Goal: Check status

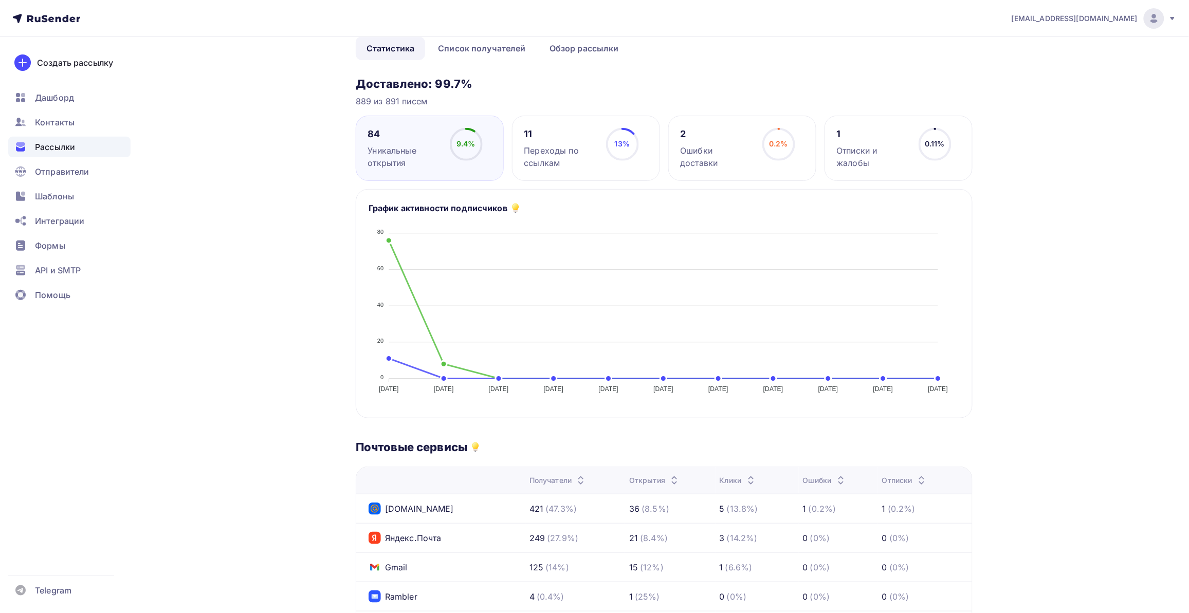
scroll to position [257, 0]
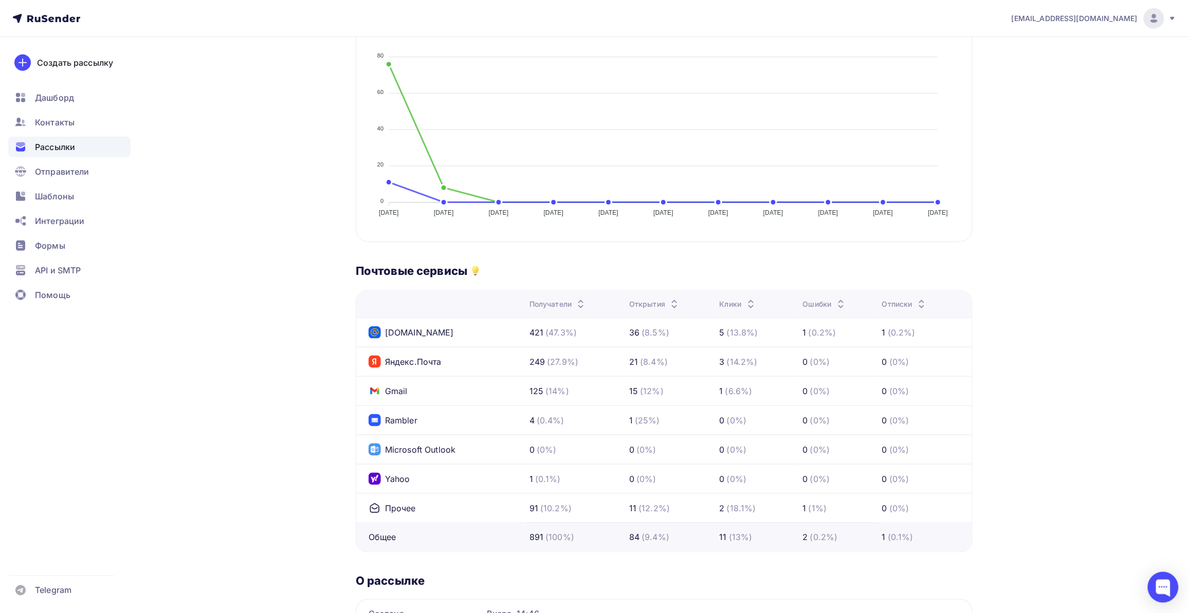
click at [275, 445] on div "Назад чл ss стойки чл ss стойки Завершена #58581 Завершена Вчера, 14:47 Копиров…" at bounding box center [594, 254] width 843 height 949
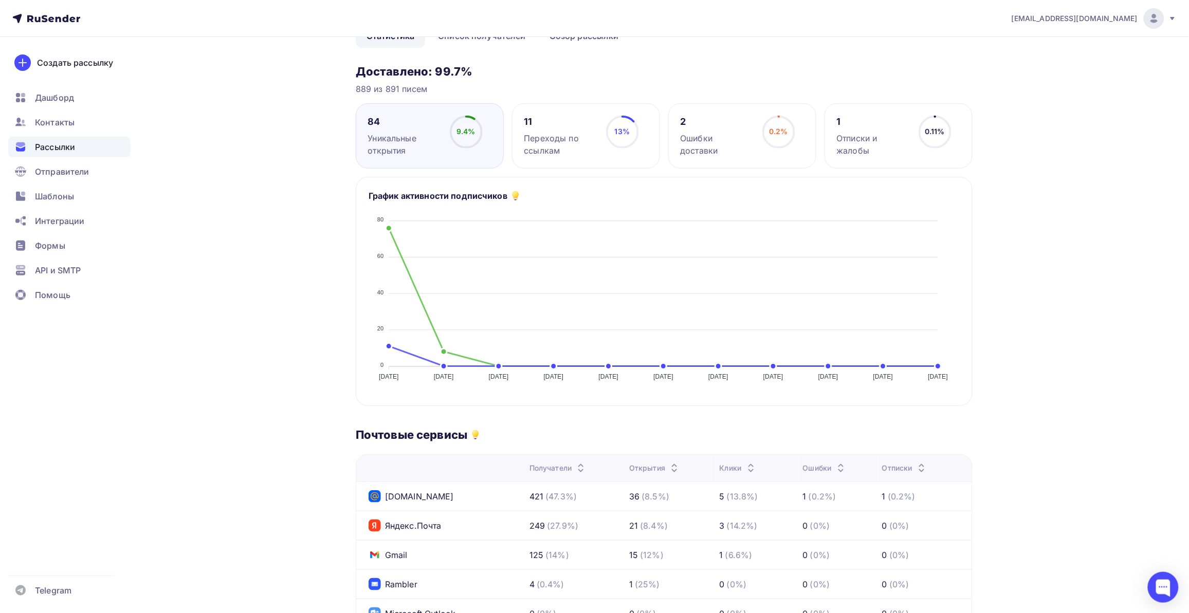
scroll to position [0, 0]
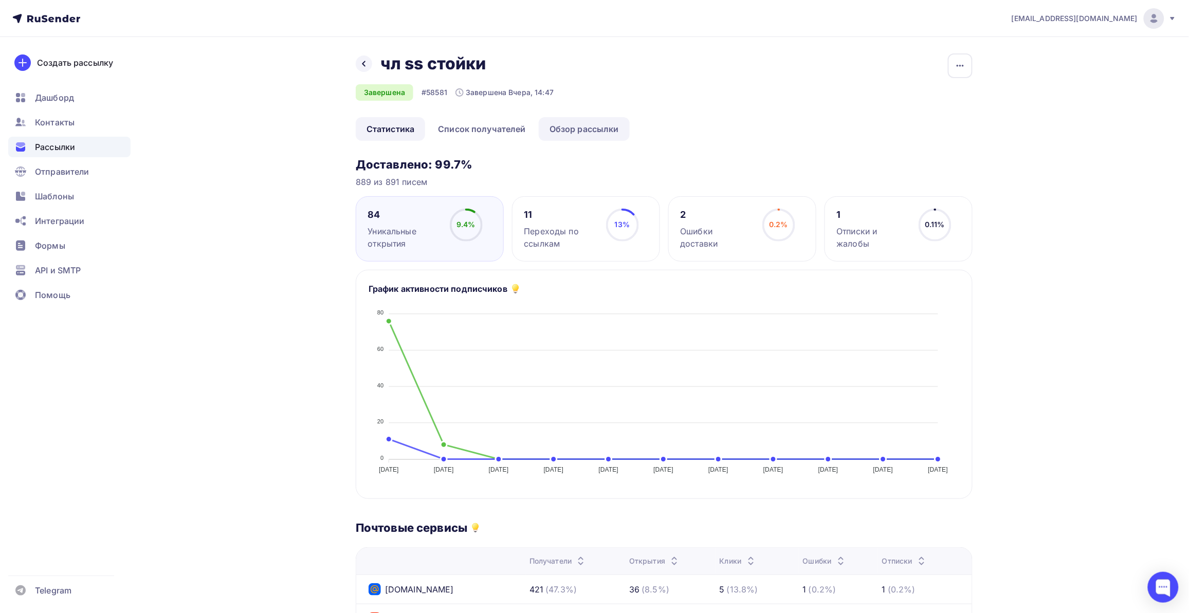
click at [581, 123] on link "Обзор рассылки" at bounding box center [584, 129] width 91 height 24
click at [514, 128] on link "Список получателей" at bounding box center [482, 129] width 110 height 24
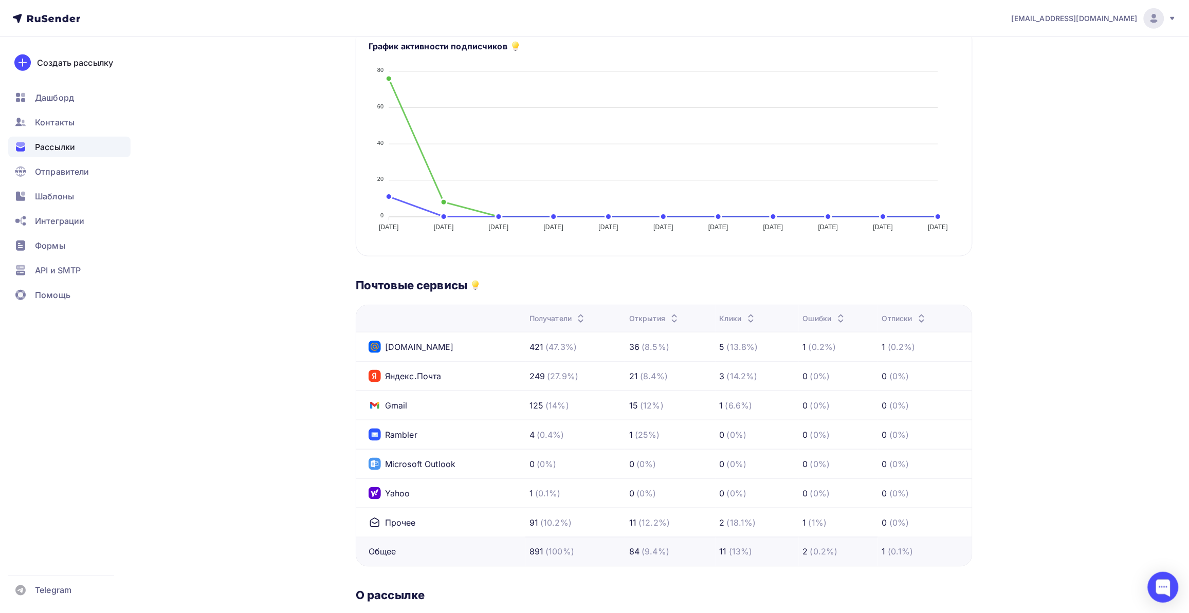
scroll to position [321, 0]
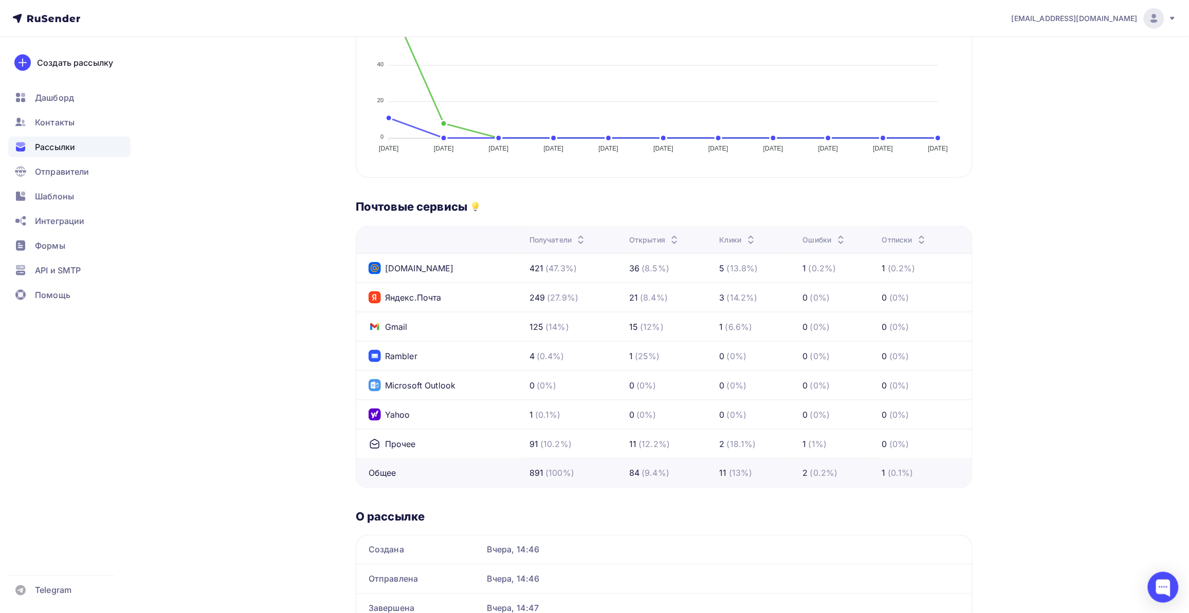
drag, startPoint x: 227, startPoint y: 408, endPoint x: 255, endPoint y: 400, distance: 29.0
click at [234, 408] on div "Назад чл ss стойки чл ss стойки Завершена #58581 Завершена Вчера, 14:47 Копиров…" at bounding box center [594, 190] width 843 height 949
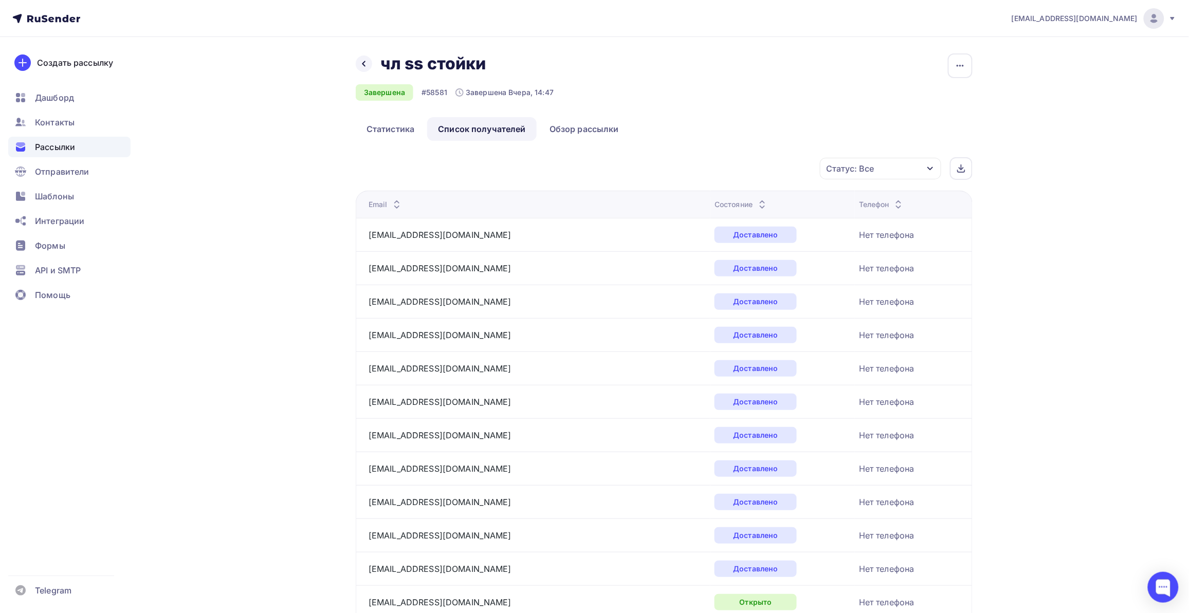
click at [900, 165] on div "Статус: Все" at bounding box center [880, 169] width 121 height 22
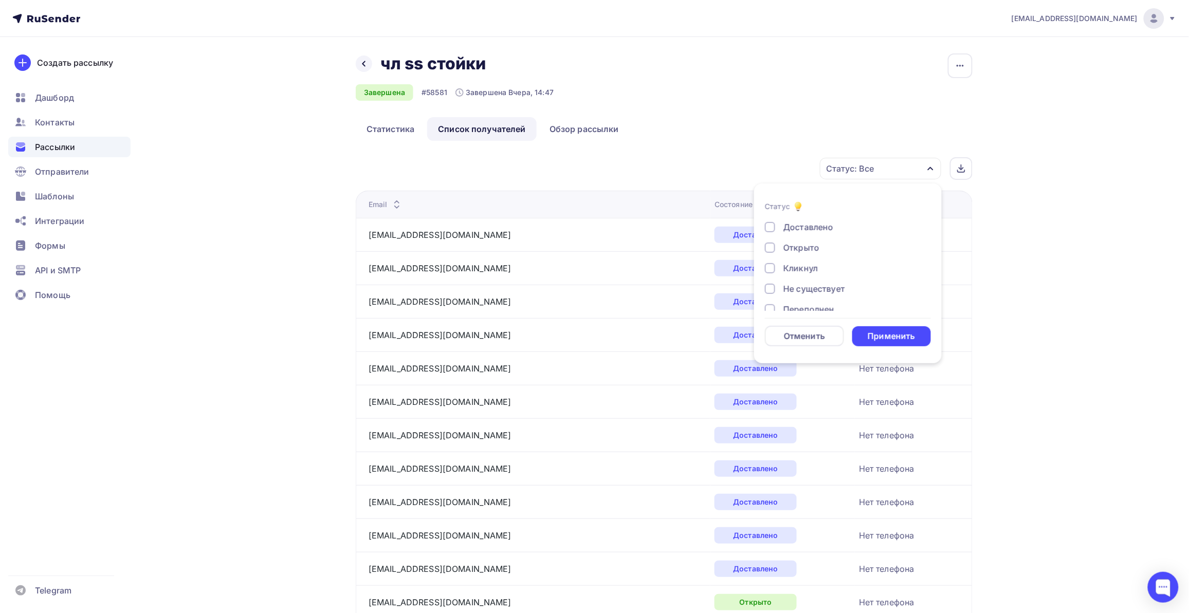
click at [828, 264] on div "Кликнул" at bounding box center [842, 268] width 154 height 12
click at [890, 331] on div "Применить" at bounding box center [891, 337] width 47 height 12
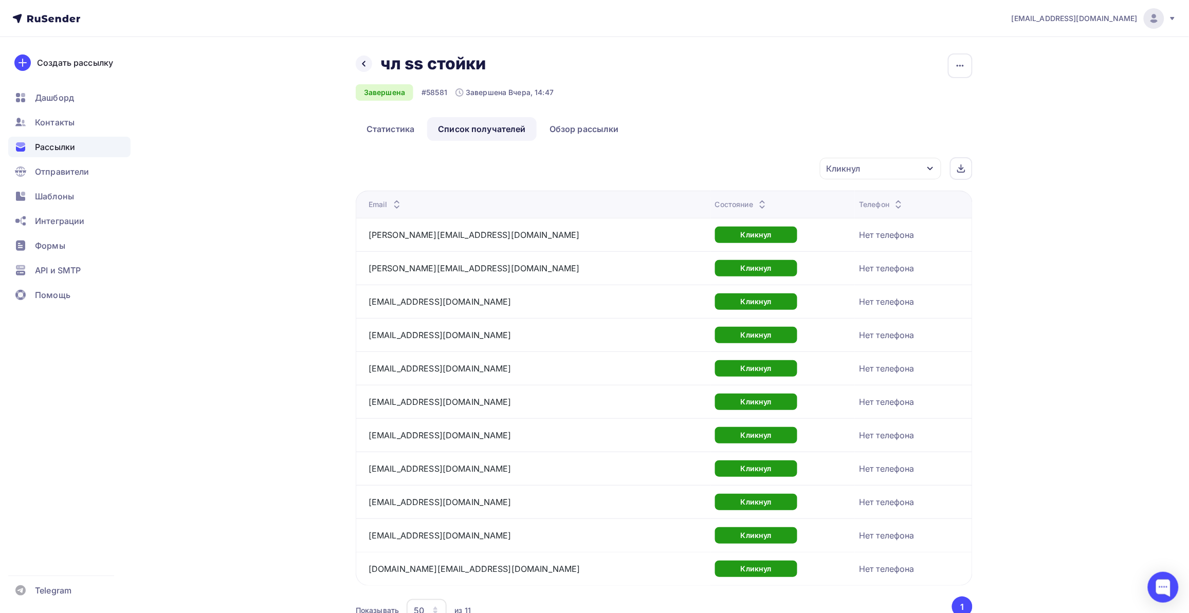
click at [217, 225] on div "Назад чл ss стойки чл ss стойки Завершена #58581 Завершена Вчера, 14:47 Копиров…" at bounding box center [594, 351] width 843 height 629
click at [46, 14] on icon at bounding box center [46, 18] width 68 height 12
